Goal: Navigation & Orientation: Find specific page/section

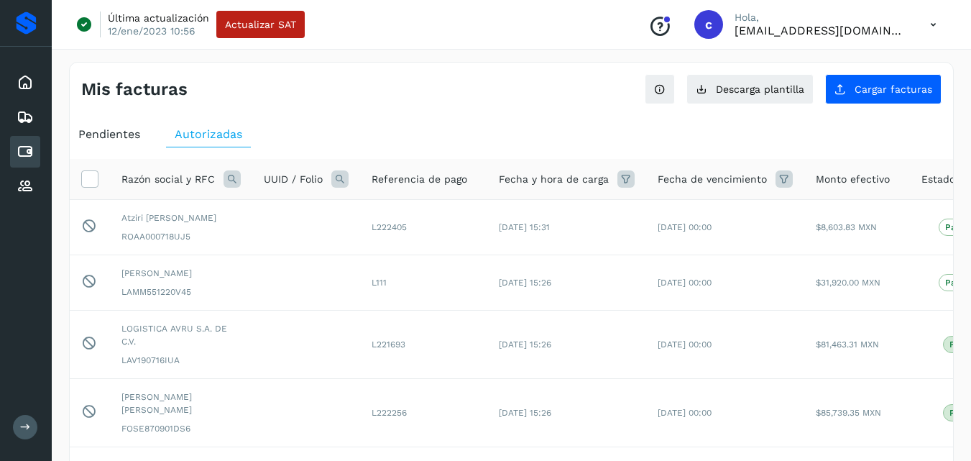
scroll to position [57, 0]
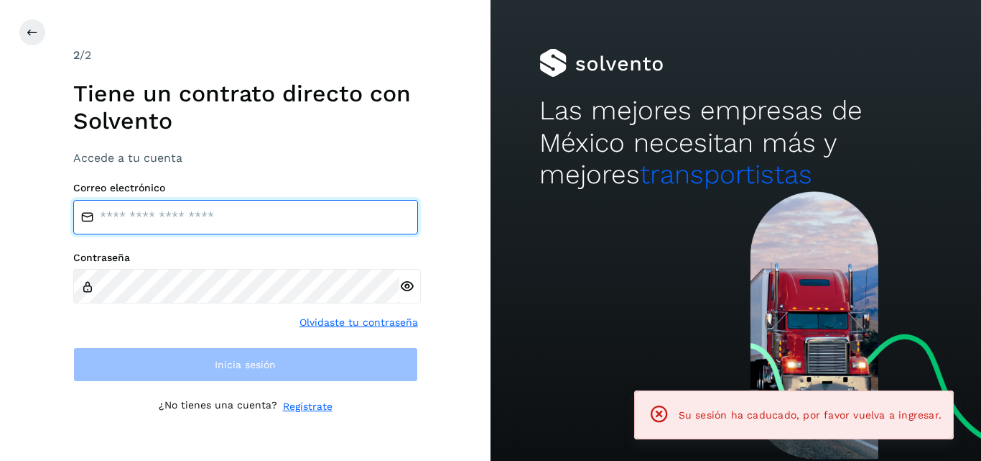
click at [213, 223] on input "email" at bounding box center [245, 217] width 345 height 34
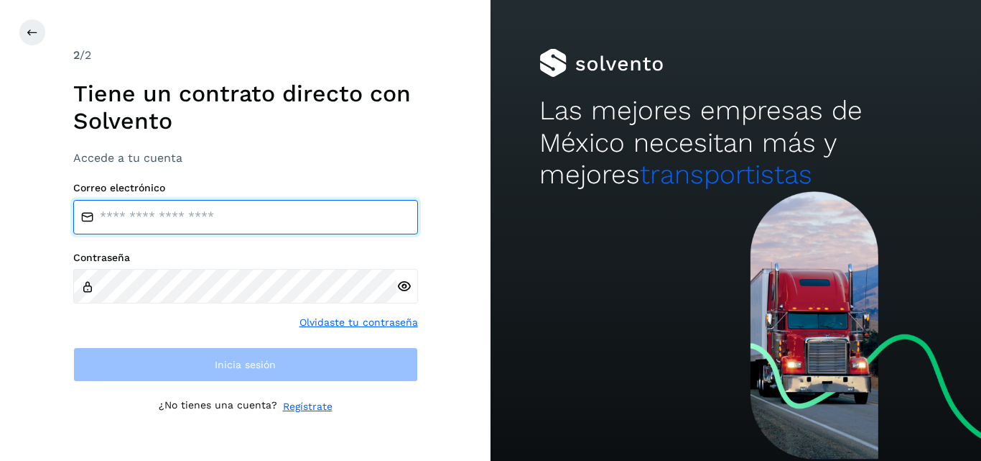
type input "**********"
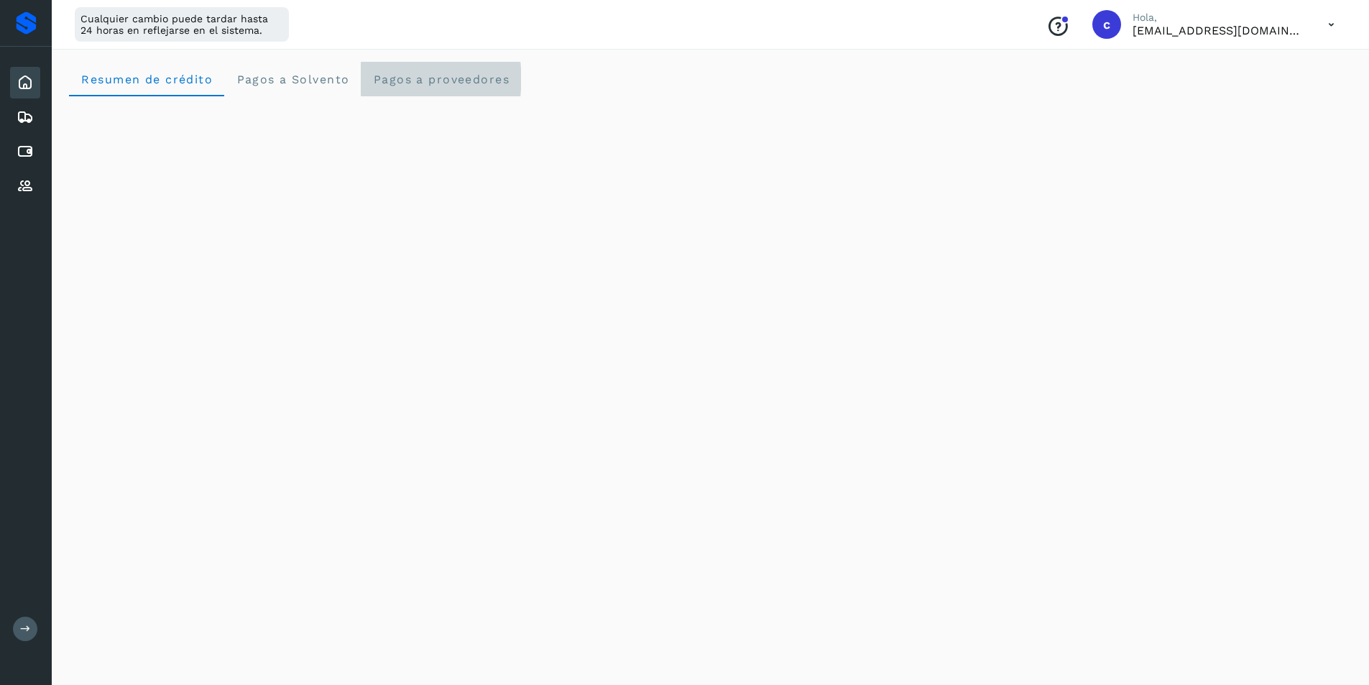
click at [415, 75] on span "Pagos a proveedores" at bounding box center [440, 80] width 137 height 14
